Goal: Contribute content: Contribute content

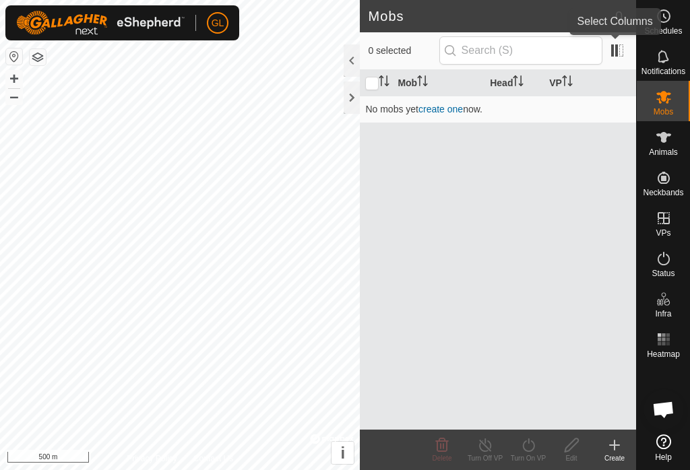
click at [615, 51] on span at bounding box center [618, 51] width 22 height 22
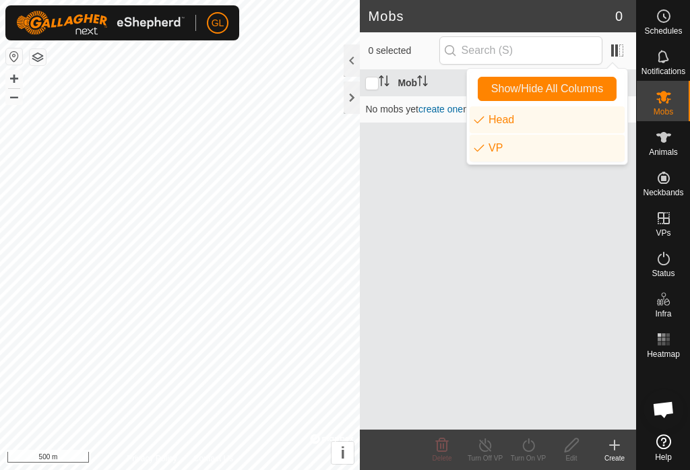
click at [617, 53] on span at bounding box center [618, 51] width 22 height 22
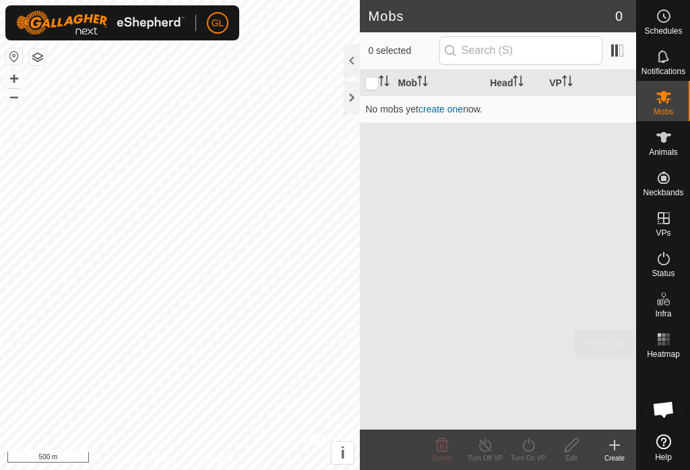
click at [669, 344] on rect at bounding box center [667, 343] width 3 height 3
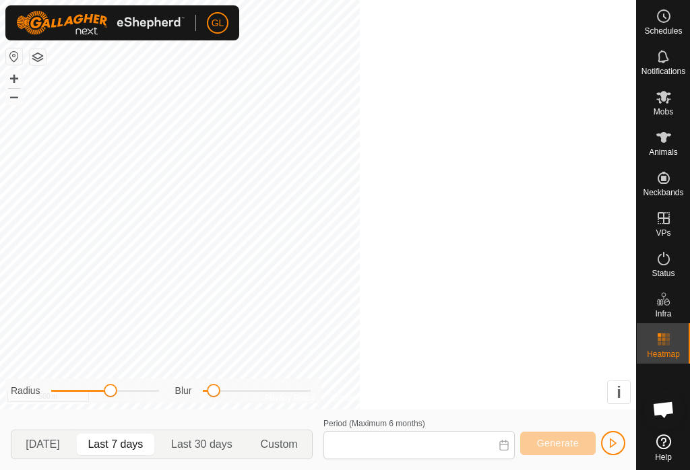
type input "[DATE] - [DATE]"
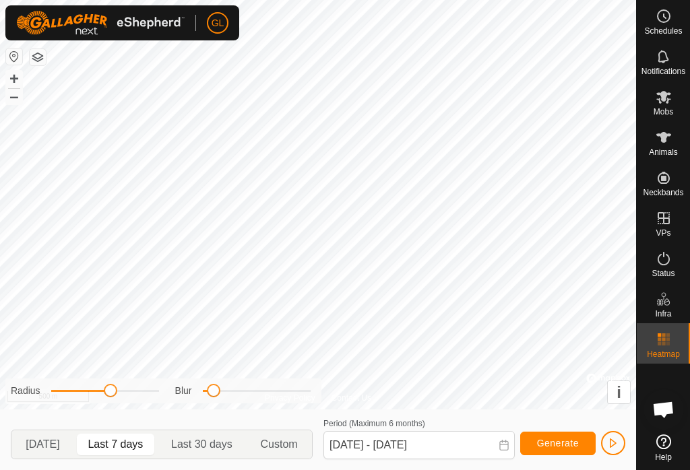
click at [663, 339] on rect at bounding box center [663, 339] width 3 height 3
click at [675, 344] on es-heatmap-svg-icon at bounding box center [664, 340] width 24 height 22
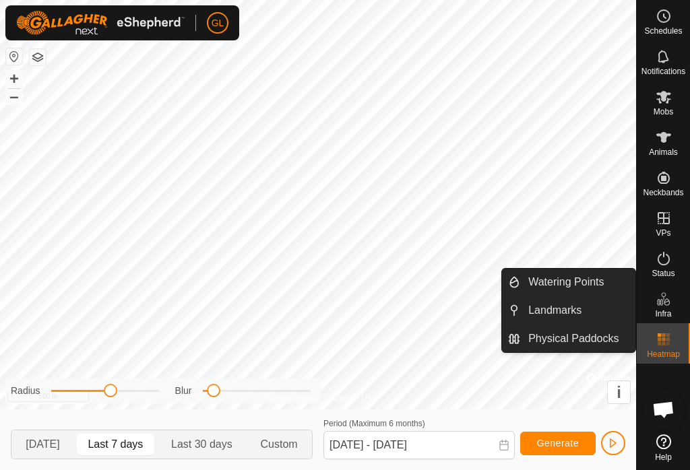
click at [594, 341] on span "Physical Paddocks" at bounding box center [573, 339] width 90 height 16
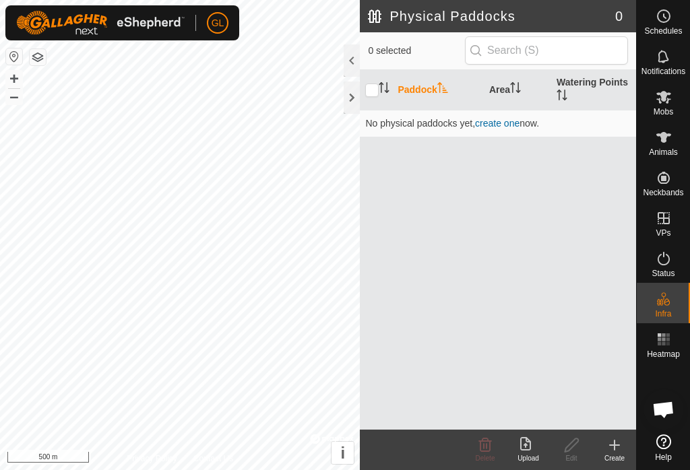
click at [418, 88] on th "Paddock" at bounding box center [438, 90] width 92 height 40
click at [451, 82] on th "Paddock" at bounding box center [438, 90] width 92 height 40
click at [524, 120] on span ", create one now." at bounding box center [505, 123] width 67 height 11
click at [501, 127] on span "create one" at bounding box center [497, 123] width 44 height 11
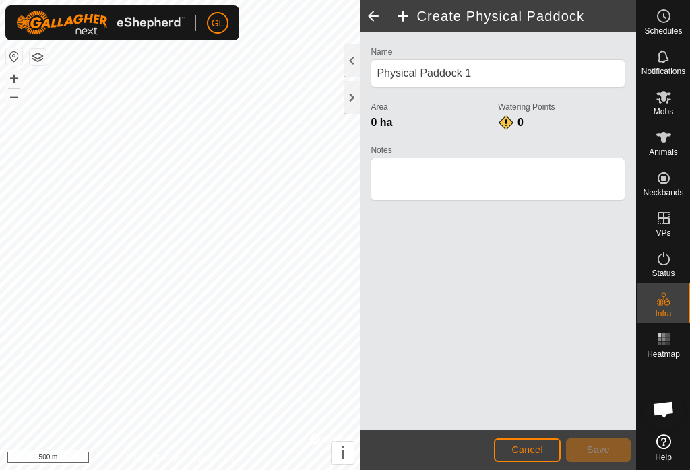
click at [540, 454] on span "Cancel" at bounding box center [528, 450] width 32 height 11
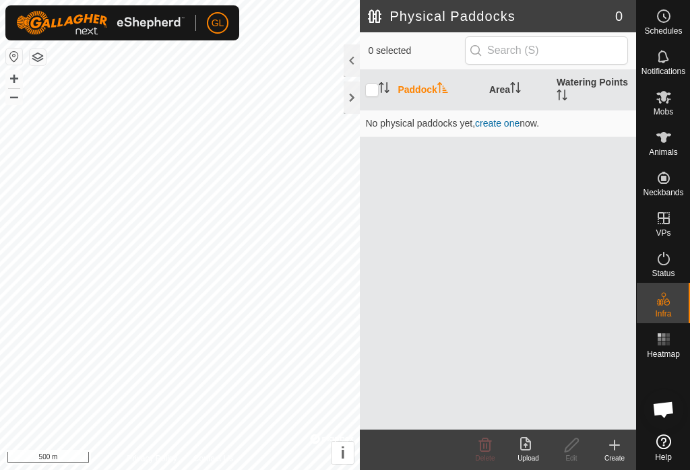
click at [669, 408] on span "Open chat" at bounding box center [663, 411] width 22 height 19
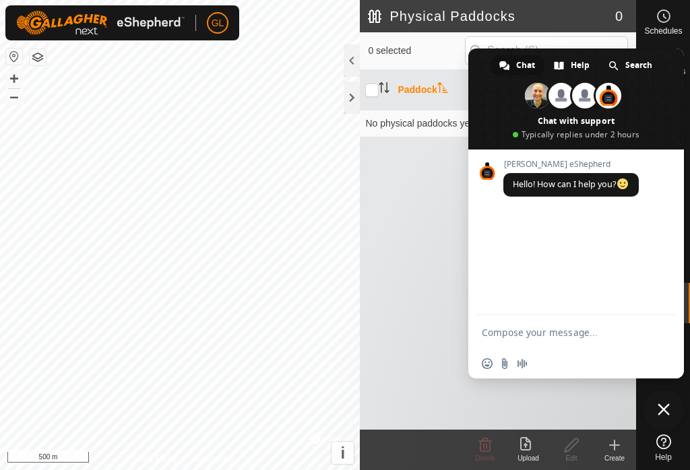
click at [425, 289] on div "Paddock Area Watering Points No physical paddocks yet , create one now." at bounding box center [498, 250] width 276 height 360
click at [667, 402] on span "Close chat" at bounding box center [664, 410] width 40 height 40
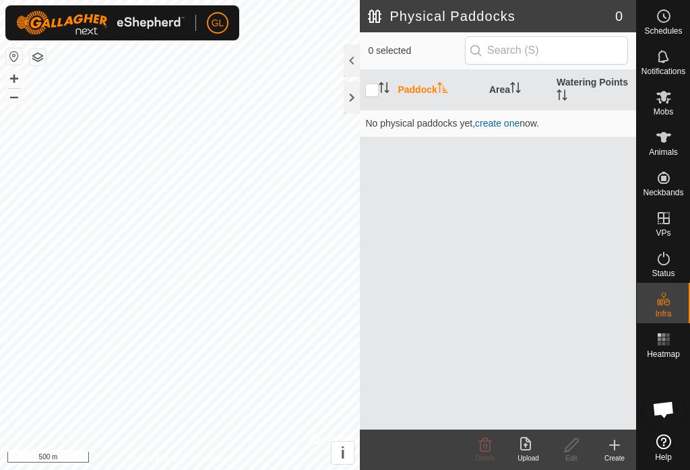
click at [359, 64] on div at bounding box center [352, 60] width 16 height 32
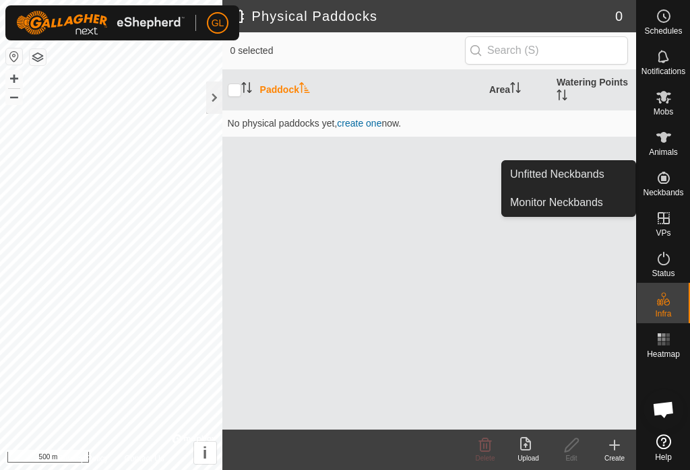
click at [604, 180] on span "Unfitted Neckbands" at bounding box center [557, 174] width 94 height 16
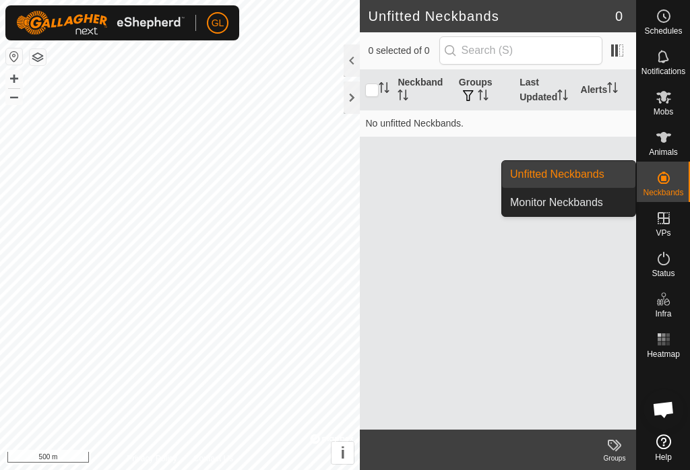
click at [603, 204] on span "Monitor Neckbands" at bounding box center [556, 203] width 93 height 16
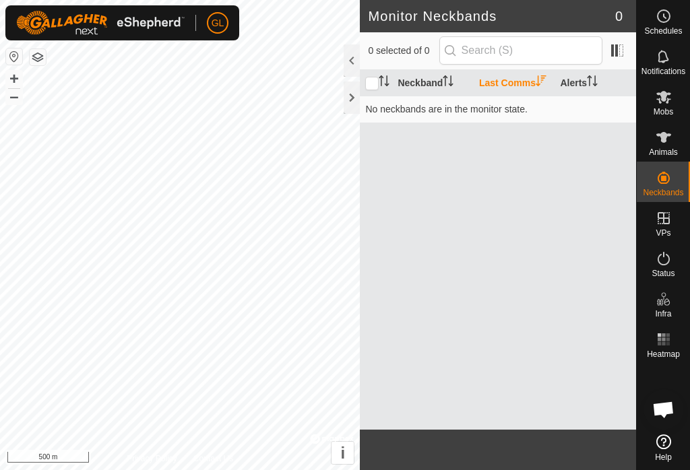
click at [518, 86] on th "Last Comms" at bounding box center [515, 83] width 82 height 26
click at [523, 79] on th "Last Comms" at bounding box center [515, 83] width 82 height 26
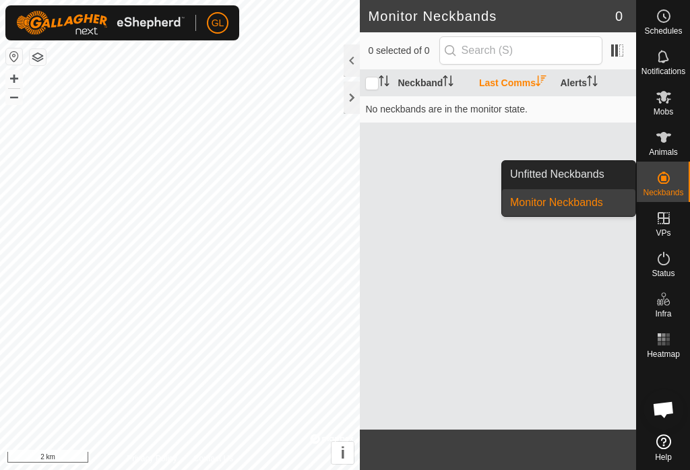
click at [608, 177] on link "Unfitted Neckbands" at bounding box center [568, 174] width 133 height 27
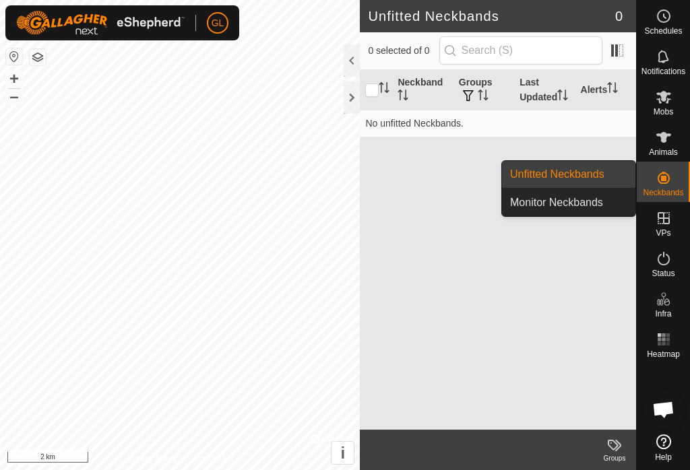
click at [607, 204] on link "Monitor Neckbands" at bounding box center [568, 202] width 133 height 27
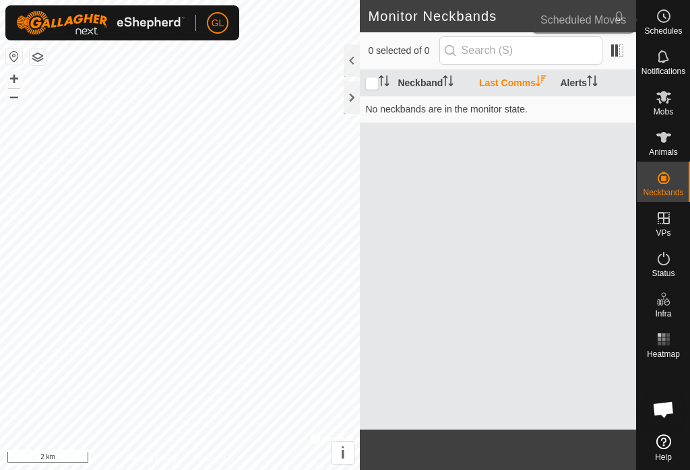
click at [670, 28] on span "Schedules" at bounding box center [663, 31] width 38 height 8
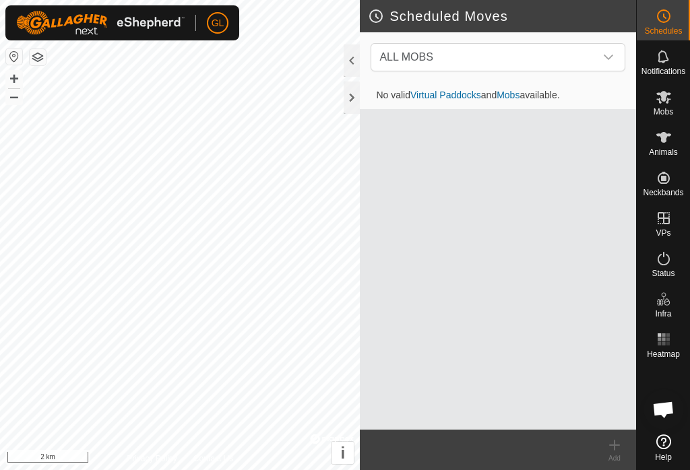
click at [663, 27] on span "Schedules" at bounding box center [663, 31] width 38 height 8
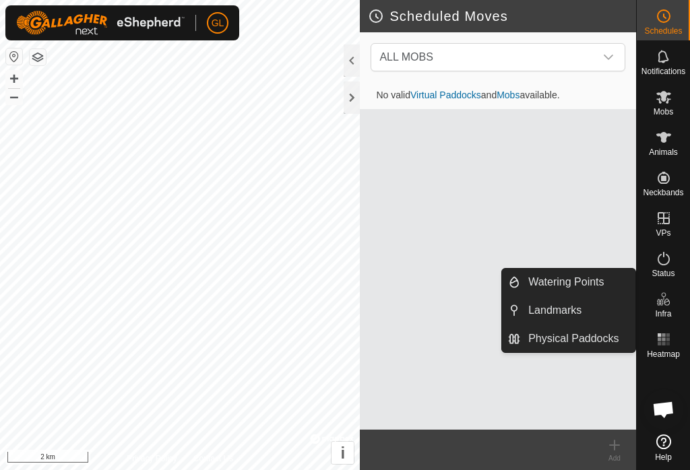
click at [566, 313] on span "Landmarks" at bounding box center [554, 311] width 53 height 16
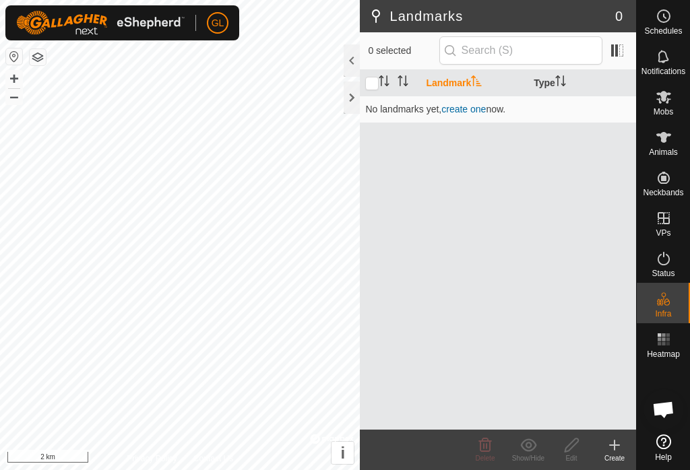
click at [476, 112] on link "create one" at bounding box center [463, 109] width 44 height 11
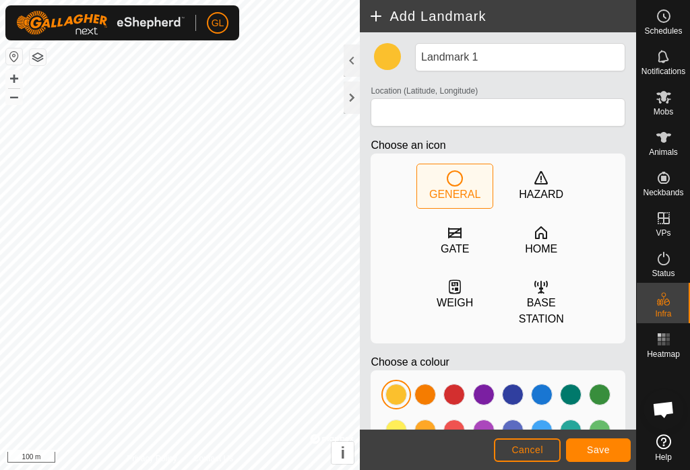
type input "-29.878501, 149.958923"
